Goal: Task Accomplishment & Management: Use online tool/utility

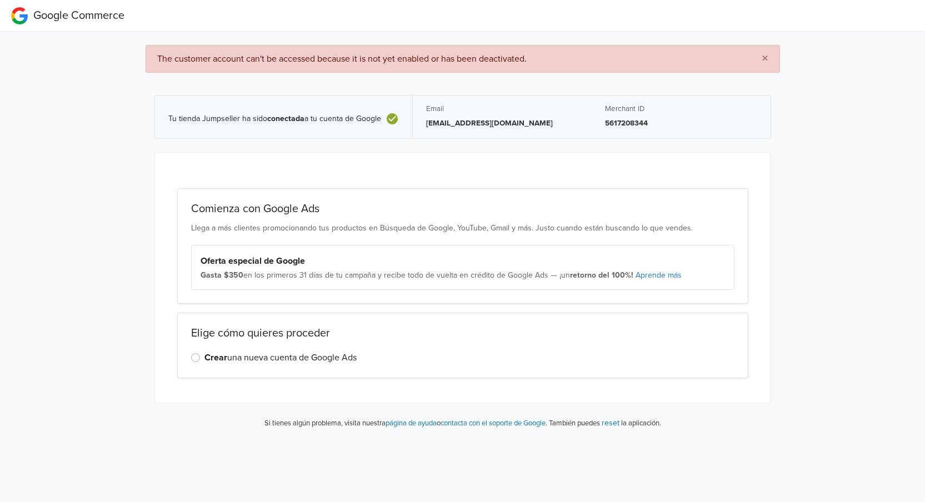
click at [293, 218] on div "Comienza con Google Ads Llega a más clientes promocionando tus productos en Bús…" at bounding box center [462, 246] width 571 height 116
click at [306, 355] on label "Crear una nueva cuenta de Google Ads" at bounding box center [281, 357] width 152 height 13
click at [0, 0] on input "Crear una nueva cuenta de Google Ads" at bounding box center [0, 0] width 0 height 0
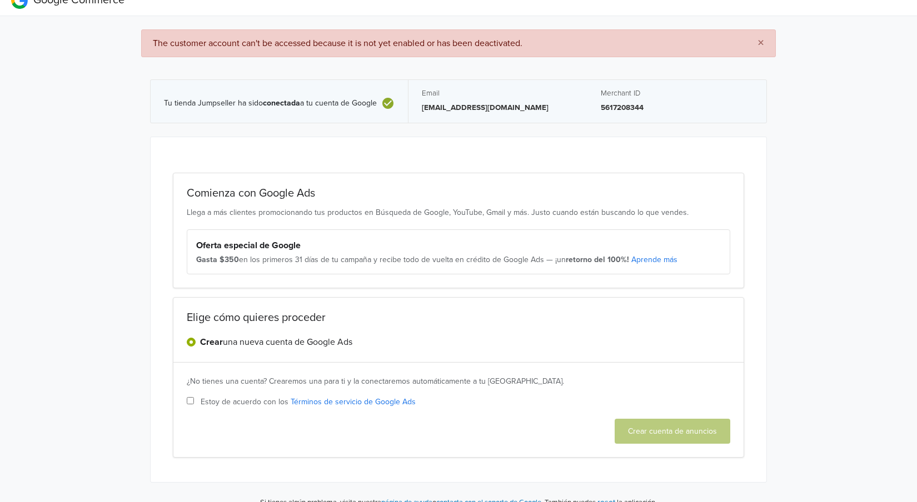
scroll to position [31, 0]
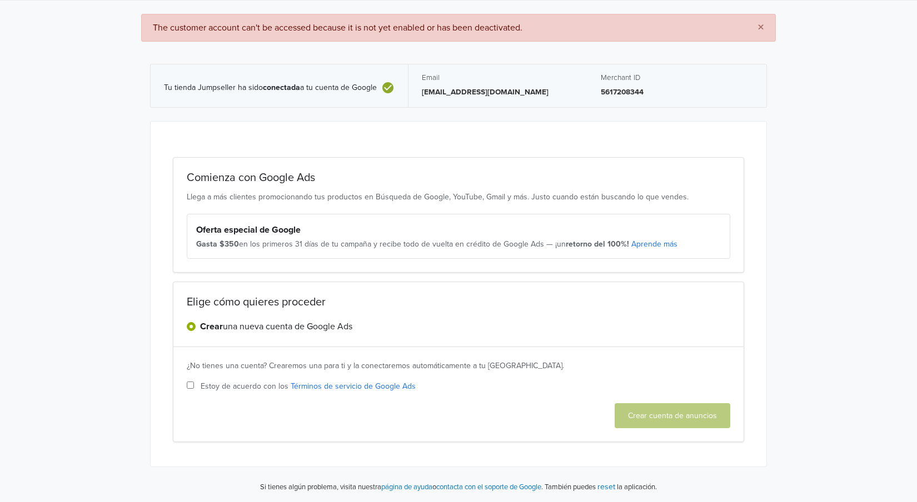
click at [204, 381] on span "Estoy de acuerdo con los Términos de servicio de Google Ads" at bounding box center [308, 387] width 215 height 12
click at [194, 382] on input "Estoy de acuerdo con los Términos de servicio de Google Ads" at bounding box center [190, 385] width 7 height 7
checkbox input "true"
click at [671, 420] on button "Crear cuenta de anuncios" at bounding box center [673, 415] width 116 height 25
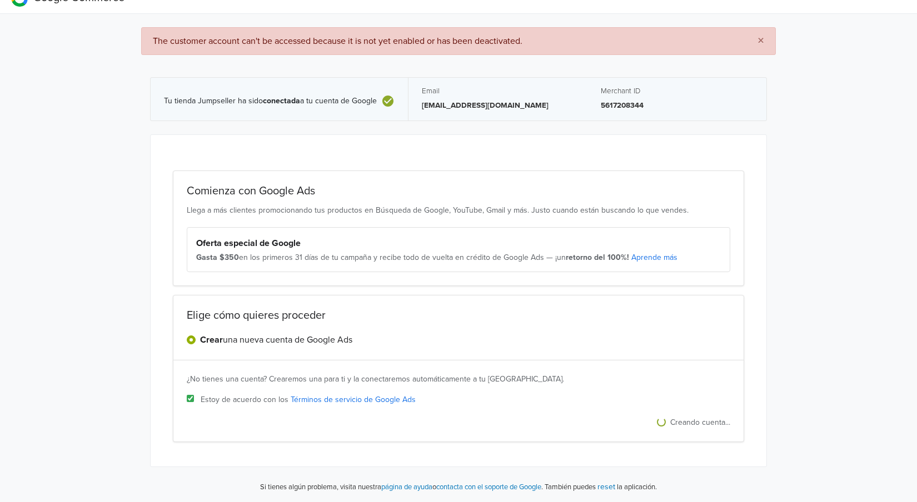
scroll to position [0, 0]
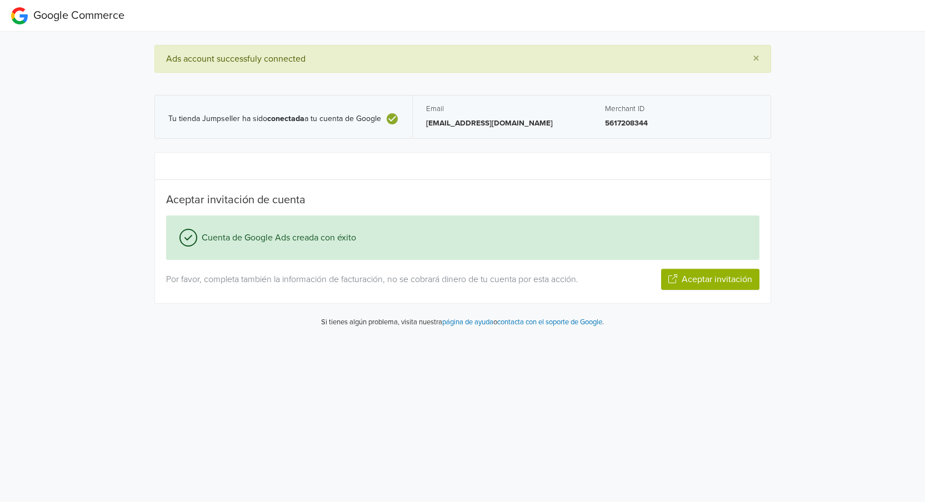
click at [729, 276] on button "Aceptar invitación" at bounding box center [710, 279] width 98 height 21
click at [719, 280] on button "Siguiente paso" at bounding box center [724, 279] width 72 height 21
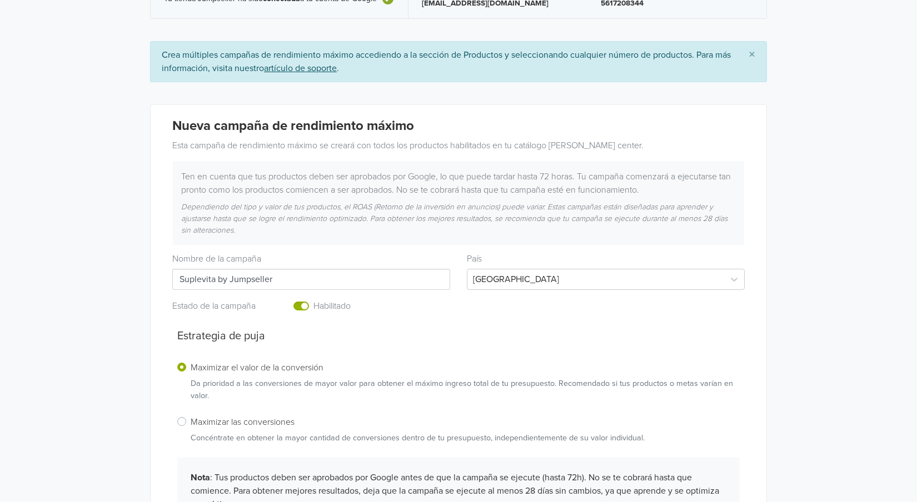
scroll to position [93, 0]
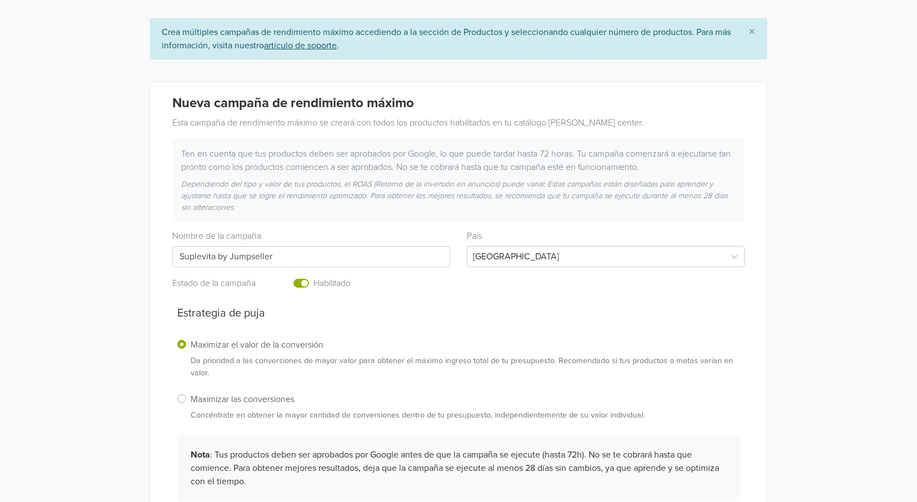
click at [313, 277] on label "Enabled or pause your campaign" at bounding box center [313, 277] width 0 height 0
click at [0, 0] on input "checkbox" at bounding box center [0, 0] width 0 height 0
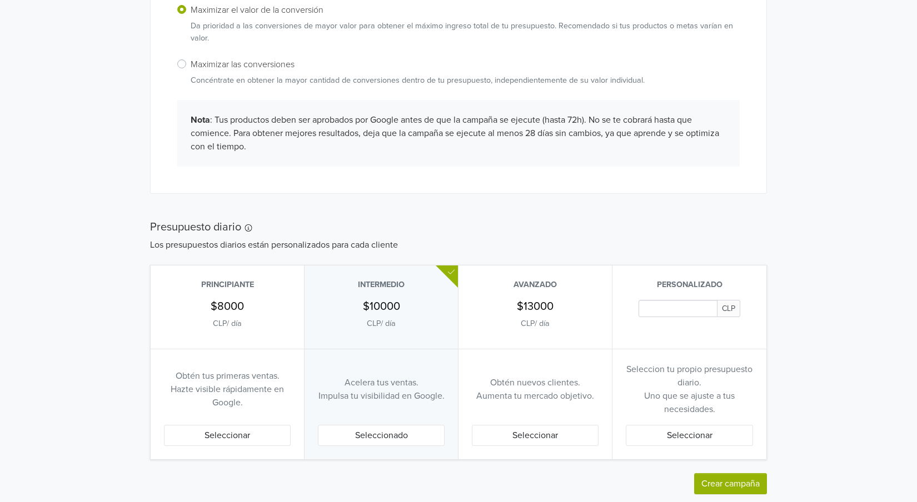
scroll to position [455, 0]
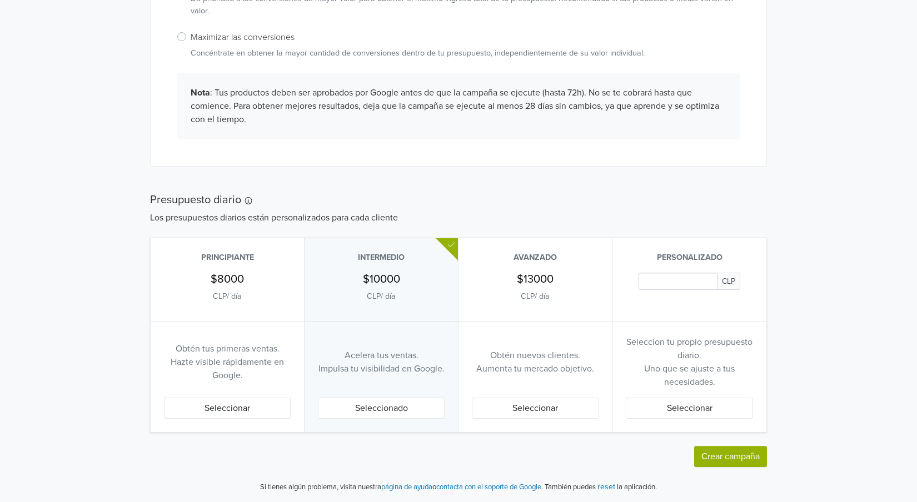
click at [666, 283] on input "Daily Custom Budget" at bounding box center [678, 281] width 79 height 17
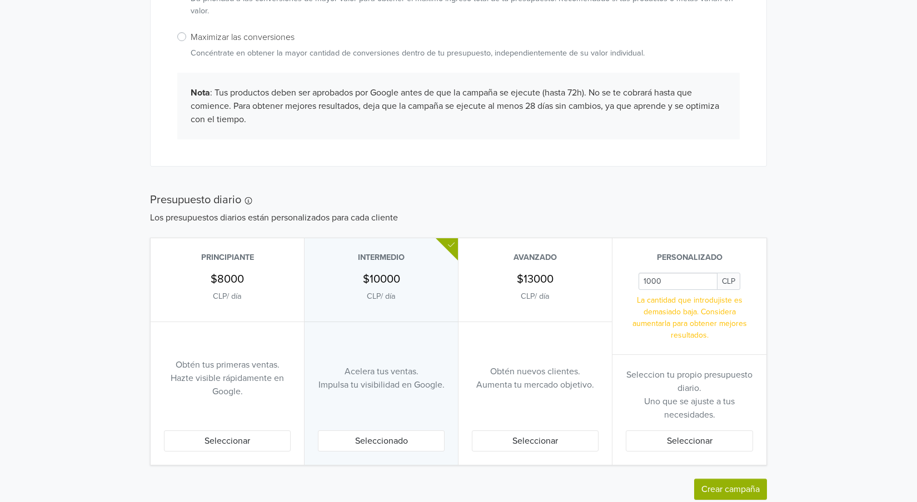
scroll to position [488, 0]
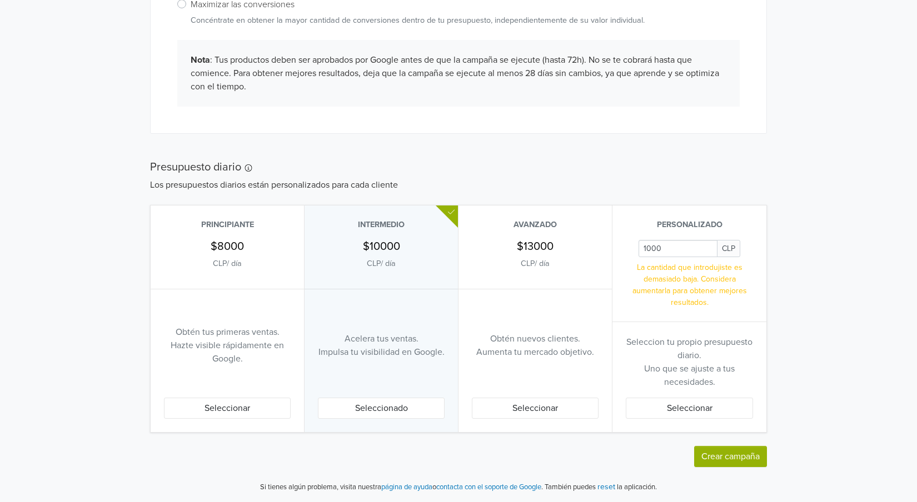
type input "1000"
click at [721, 463] on button "Crear campaña" at bounding box center [730, 456] width 73 height 21
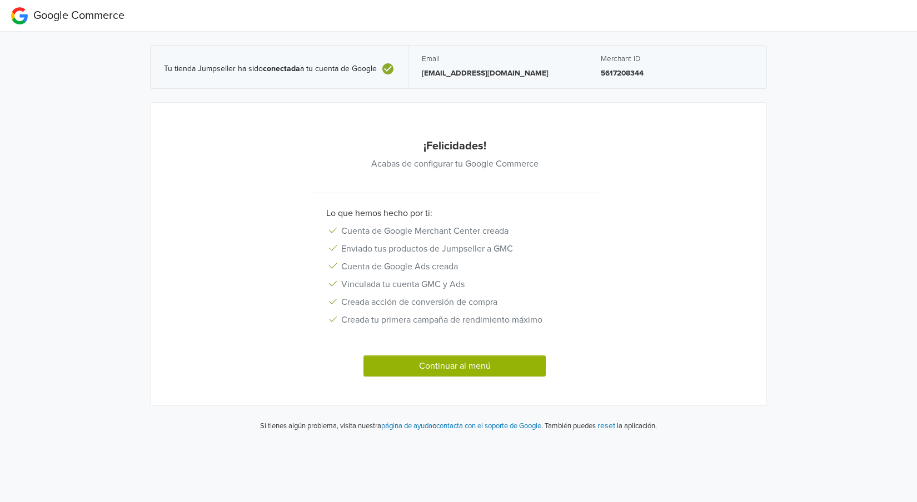
scroll to position [0, 0]
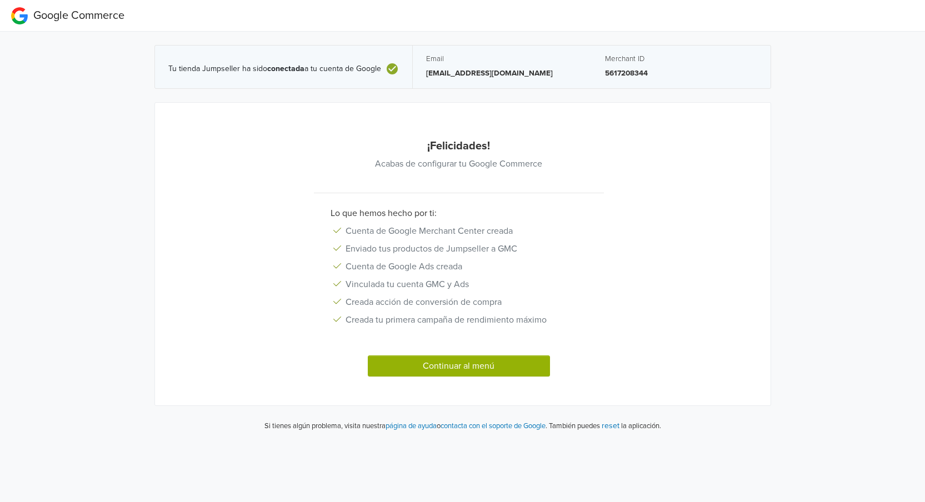
click at [420, 364] on button "Continuar al menú" at bounding box center [459, 366] width 182 height 21
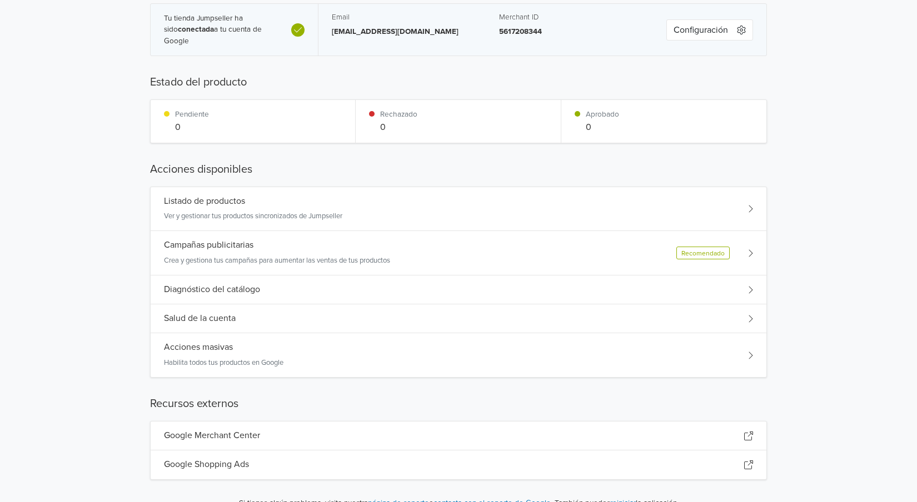
scroll to position [62, 0]
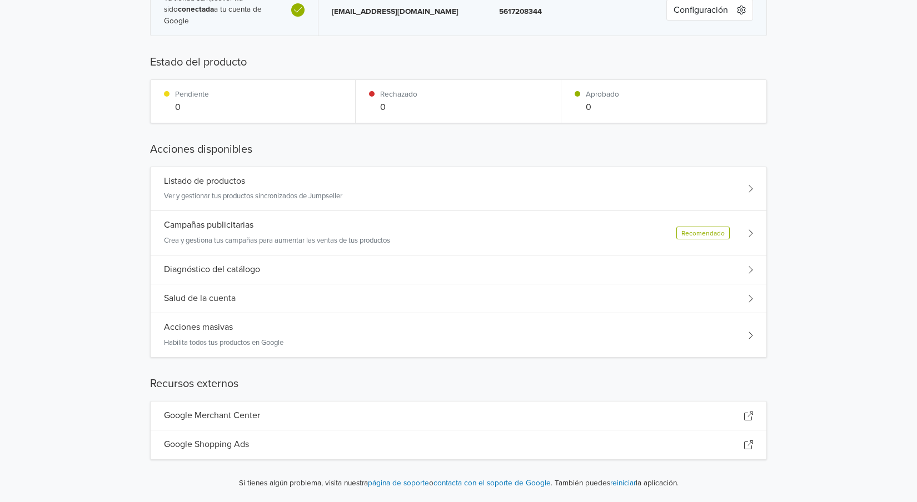
click at [741, 233] on div "Recomendado" at bounding box center [714, 233] width 77 height 13
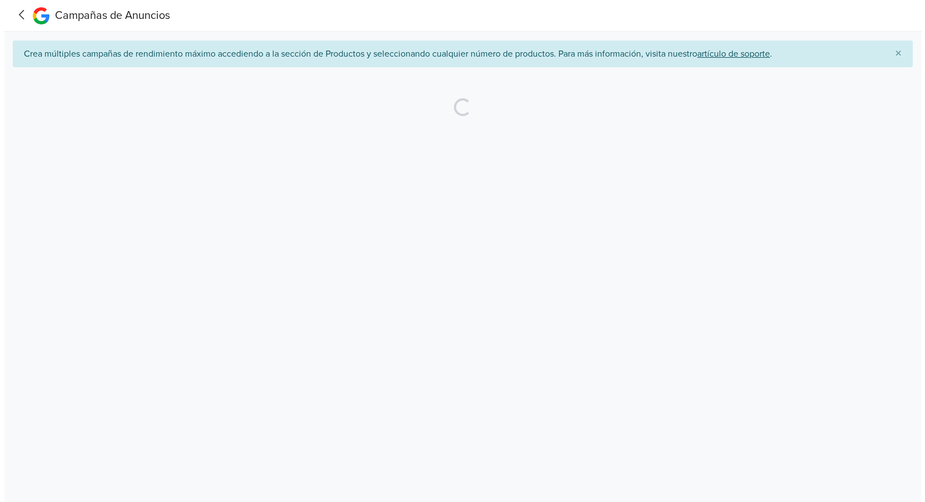
scroll to position [0, 0]
